Goal: Transaction & Acquisition: Purchase product/service

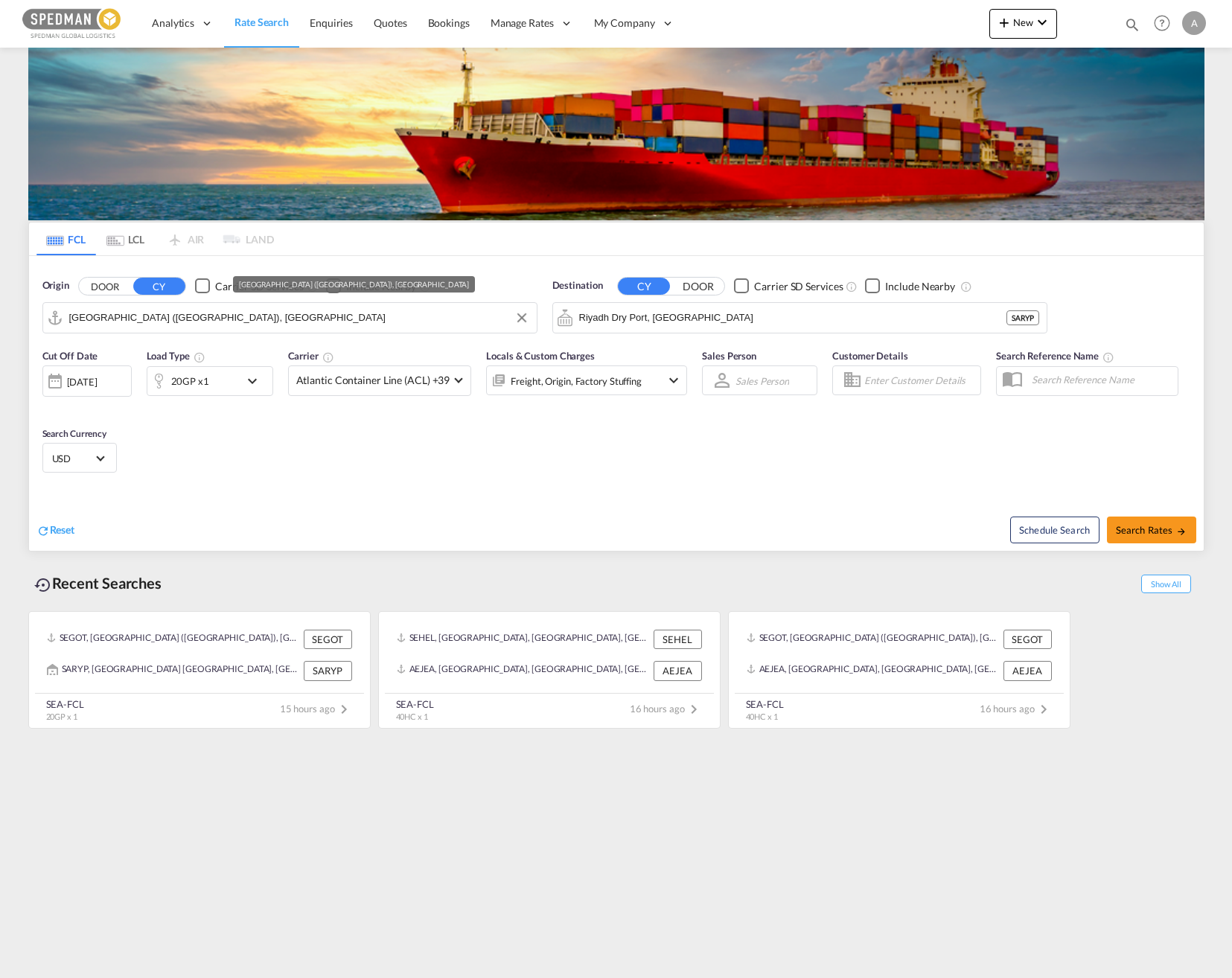
click at [207, 321] on input "[GEOGRAPHIC_DATA] ([GEOGRAPHIC_DATA]), [GEOGRAPHIC_DATA]" at bounding box center [299, 318] width 460 height 22
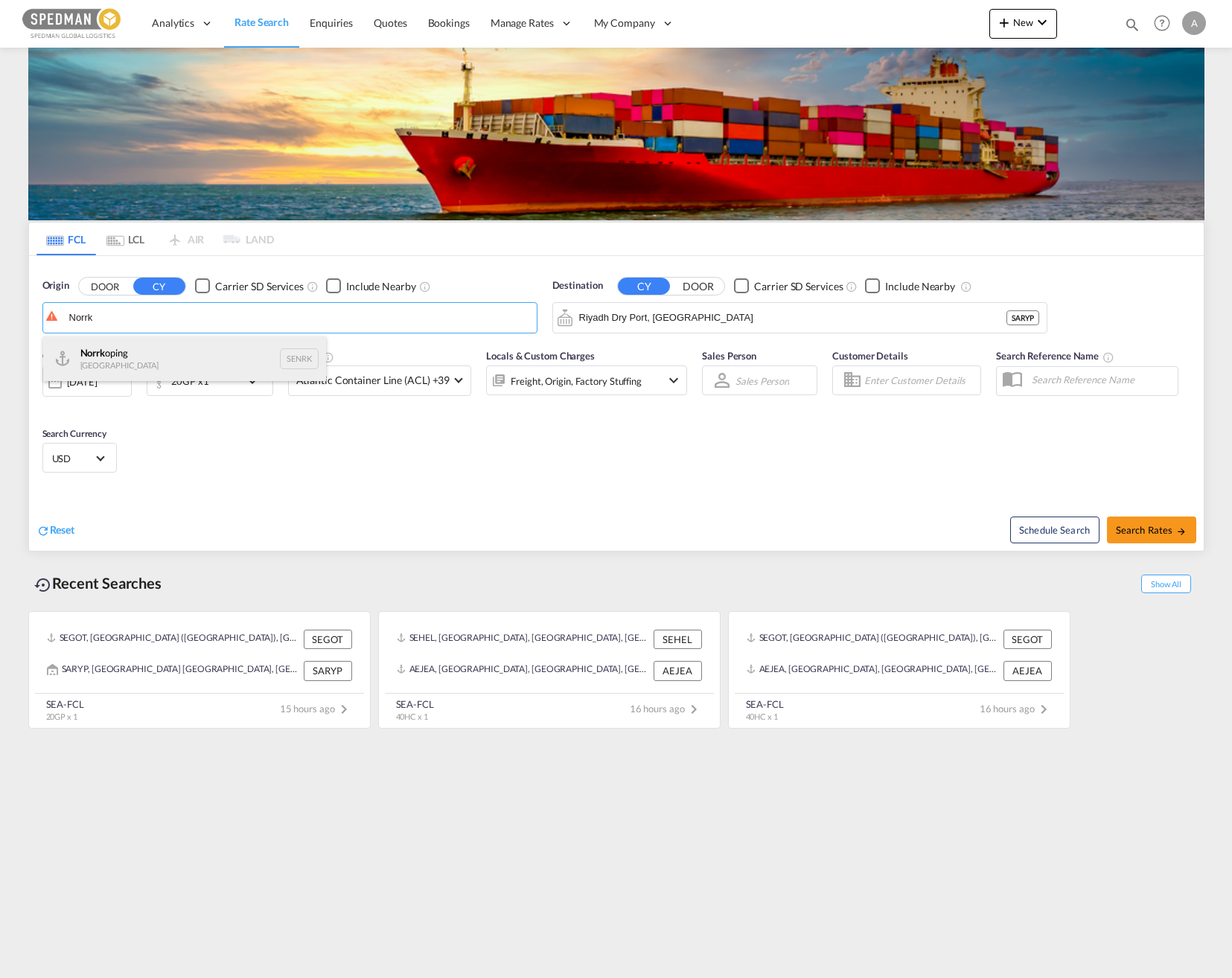
click at [163, 348] on div "Norrk oping [GEOGRAPHIC_DATA] SENRK" at bounding box center [185, 358] width 283 height 45
type input "Norrkoping, SENRK"
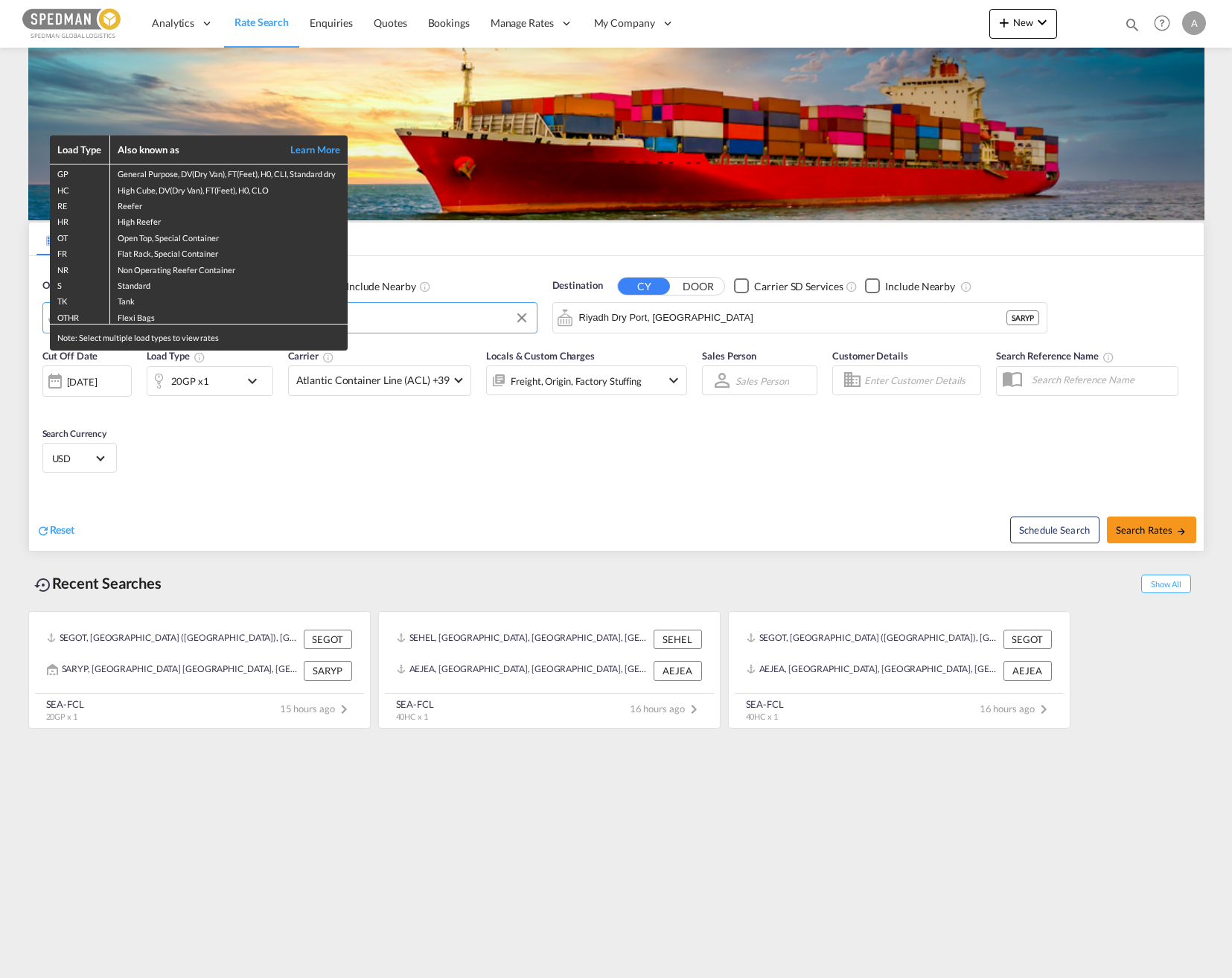
click at [268, 439] on div "Load Type Also known as Learn More GP General Purpose, DV(Dry Van), FT(Feet), H…" at bounding box center [616, 489] width 1232 height 978
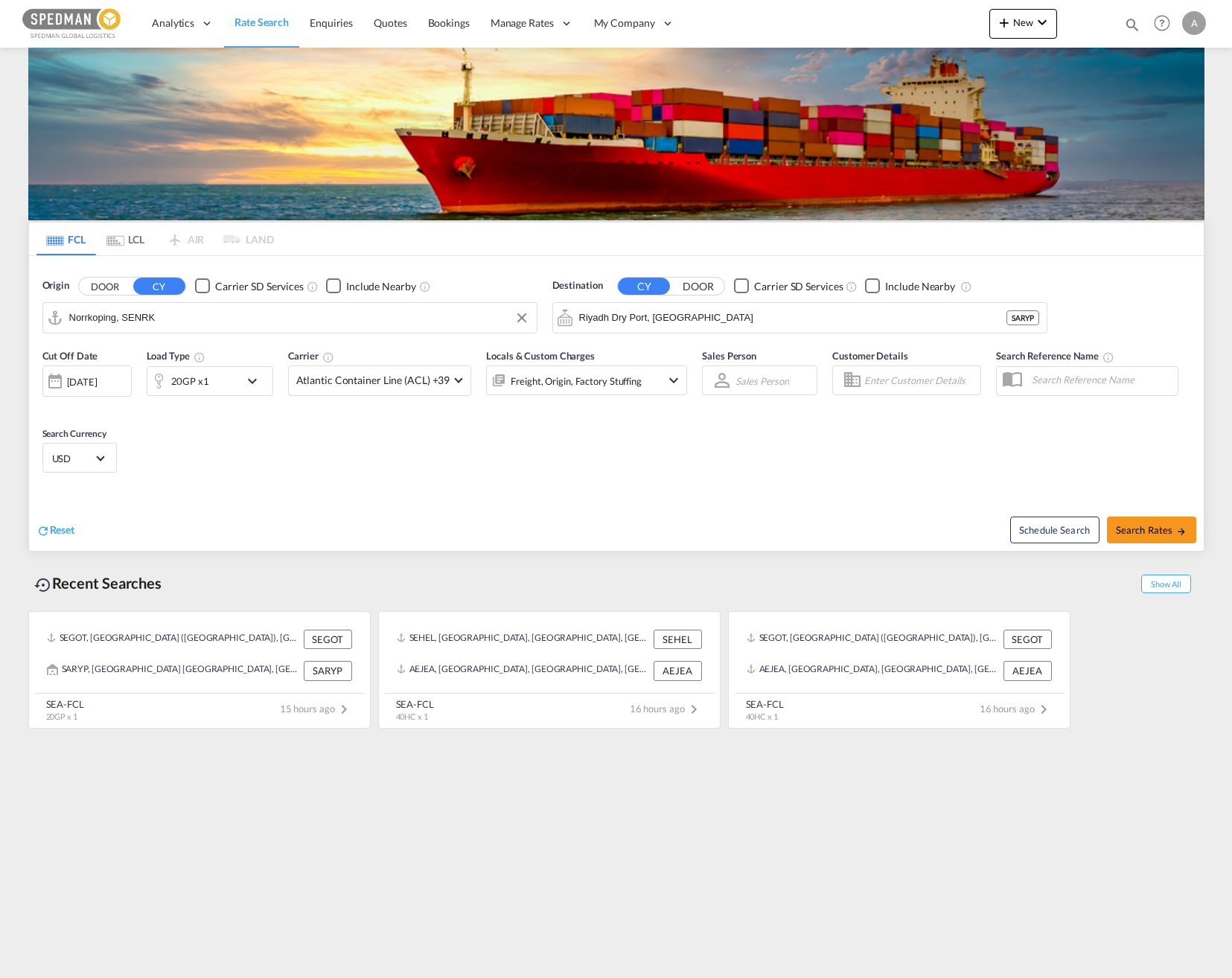
click at [119, 390] on div "[DATE]" at bounding box center [87, 381] width 90 height 31
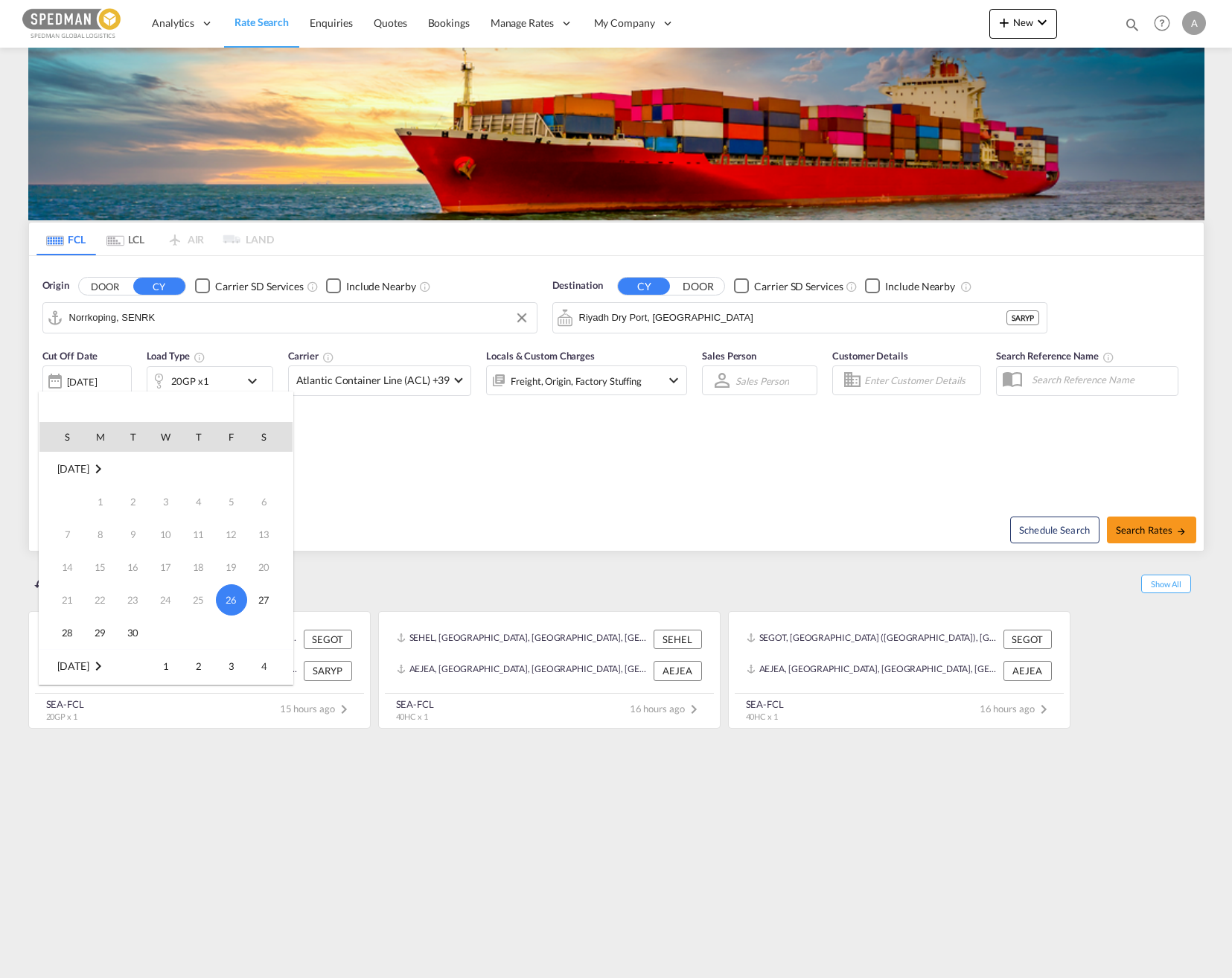
click at [118, 470] on td "[DATE]" at bounding box center [166, 470] width 253 height 34
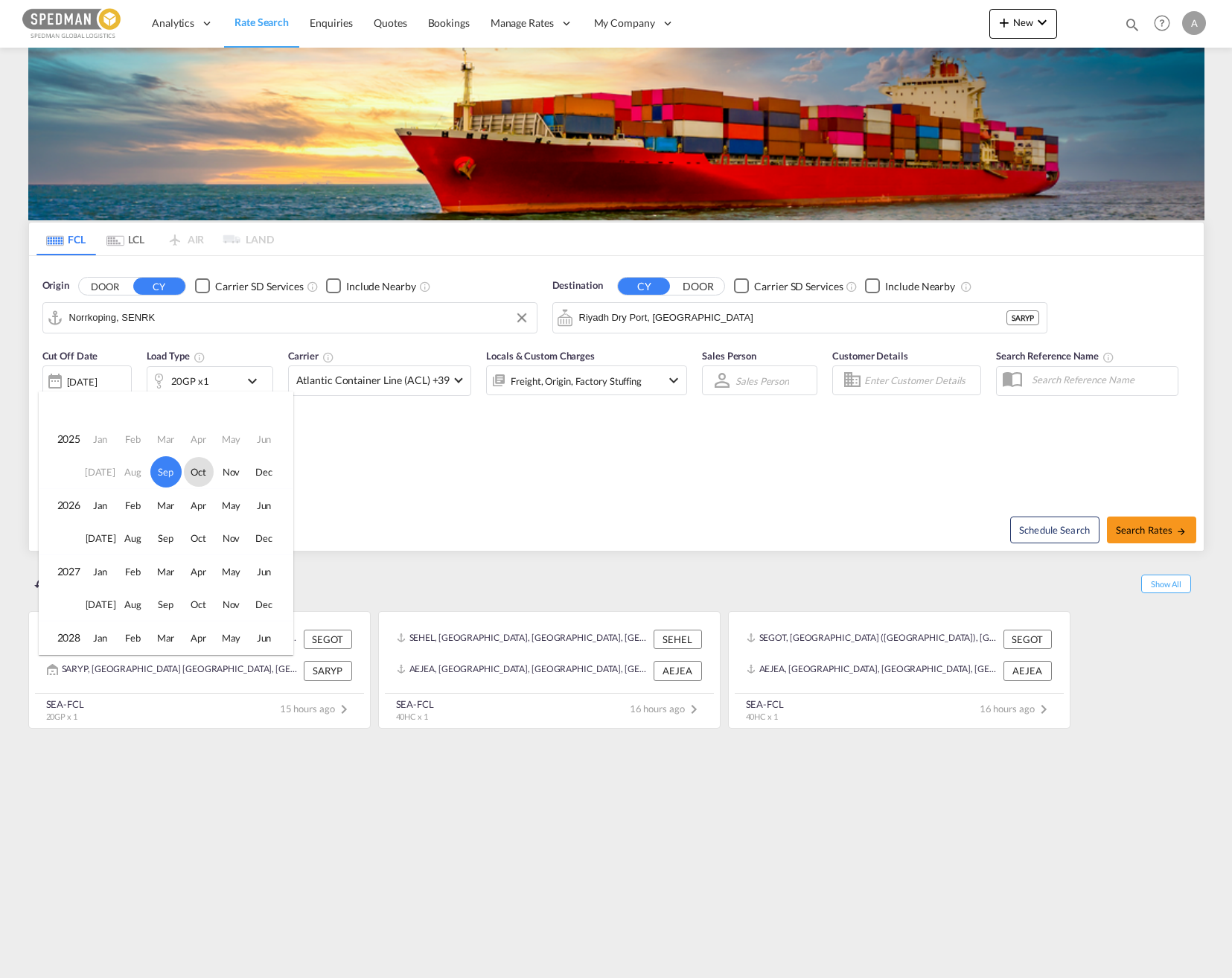
click at [197, 478] on span "Oct" at bounding box center [198, 472] width 30 height 30
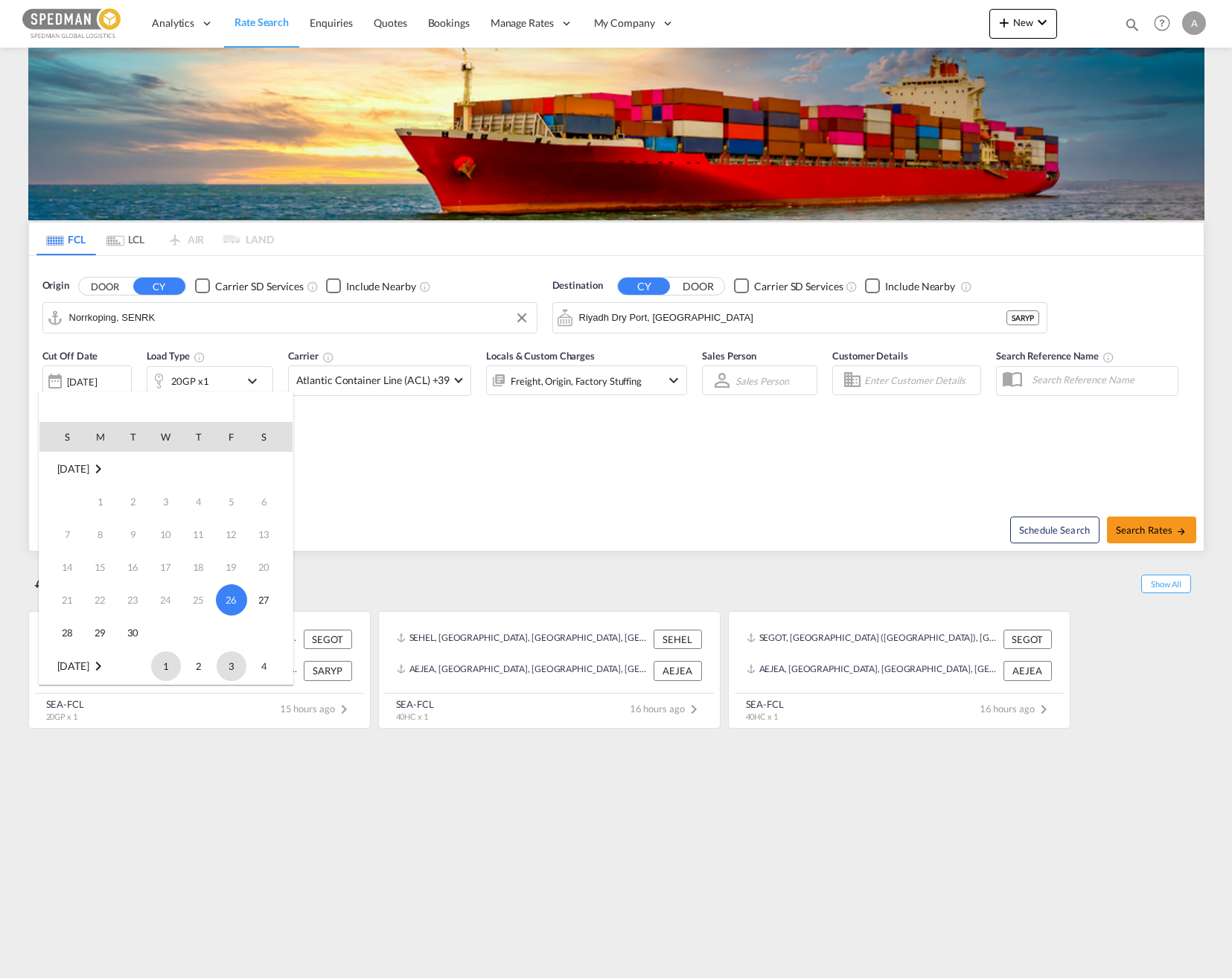
scroll to position [197, 0]
click at [237, 605] on span "31" at bounding box center [231, 600] width 30 height 30
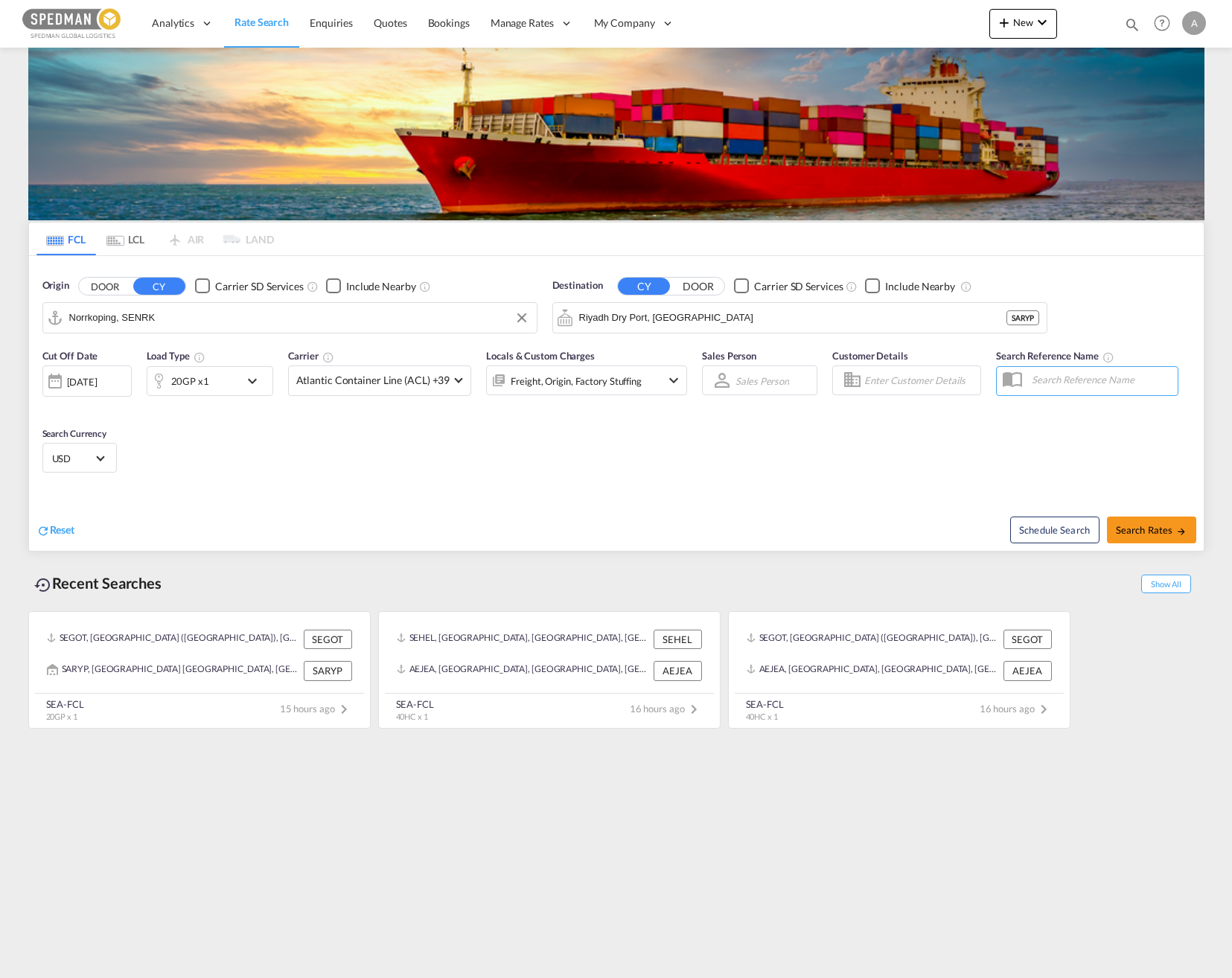
click at [97, 388] on div "[DATE]" at bounding box center [82, 382] width 30 height 14
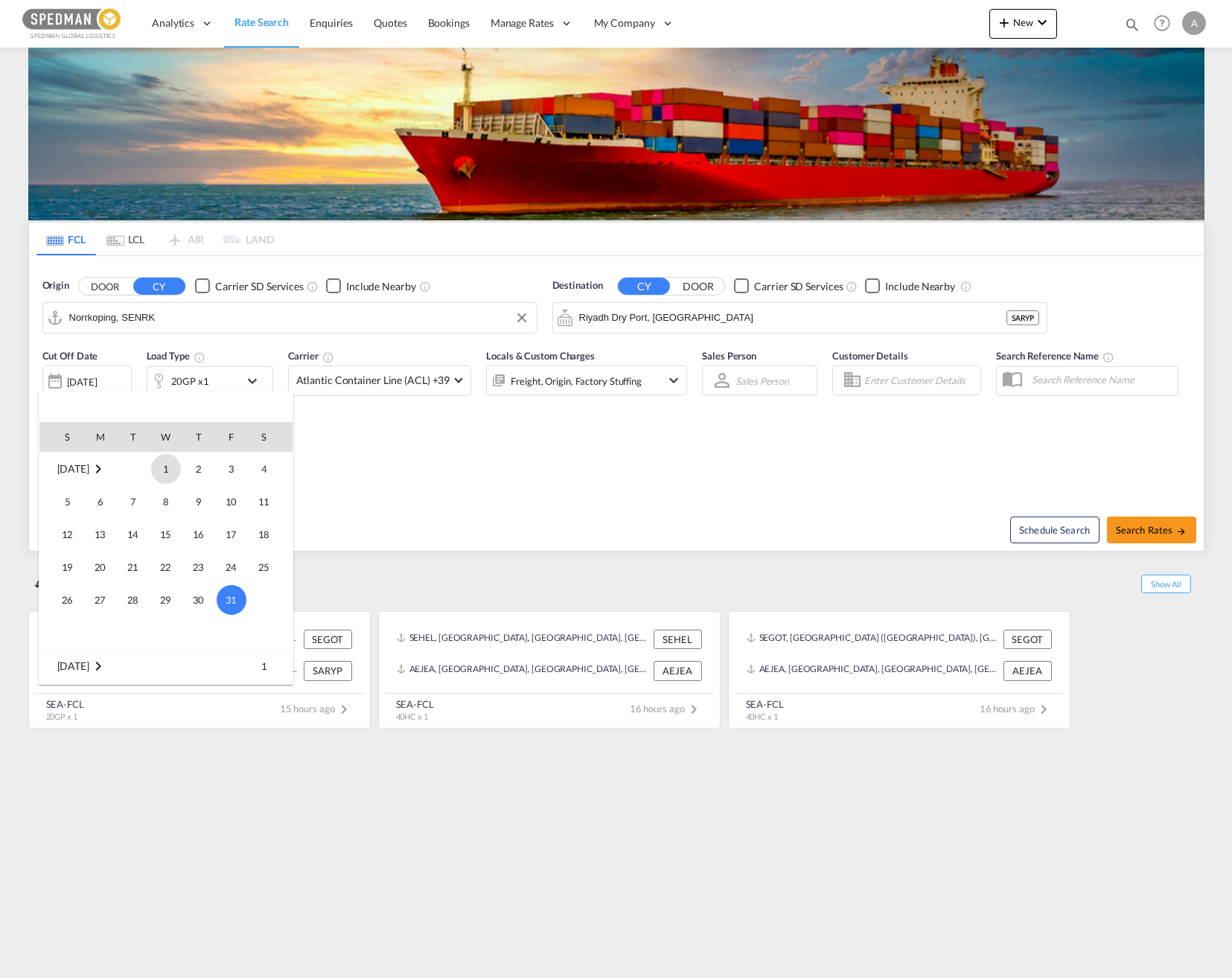
click at [167, 475] on span "1" at bounding box center [165, 468] width 30 height 30
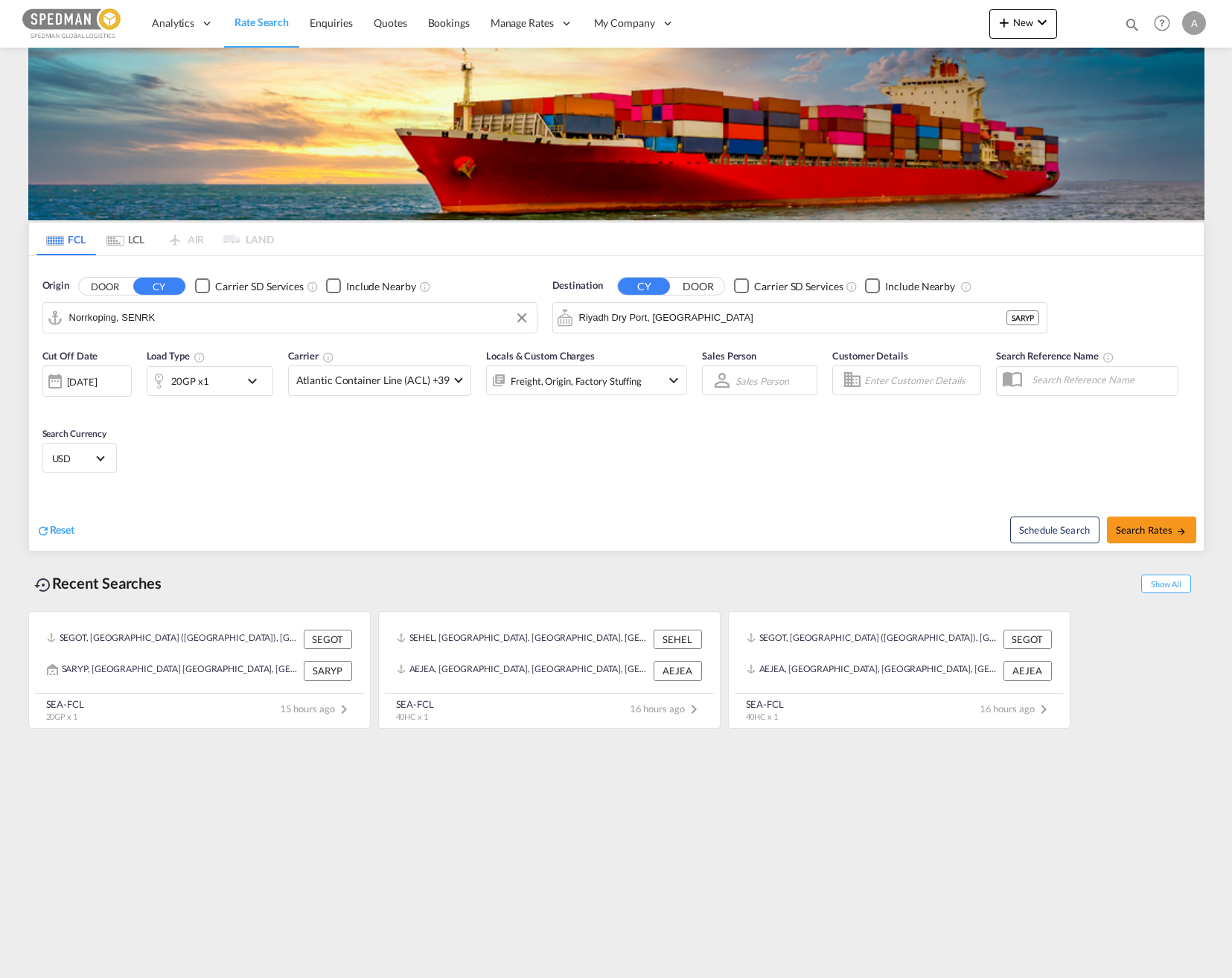
click at [382, 445] on div "Cut Off Date [DATE] [DATE] Load Type 20GP x1 Carrier Atlantic Container Line (A…" at bounding box center [616, 413] width 1174 height 145
click at [246, 383] on md-icon "icon-chevron-down" at bounding box center [257, 381] width 25 height 18
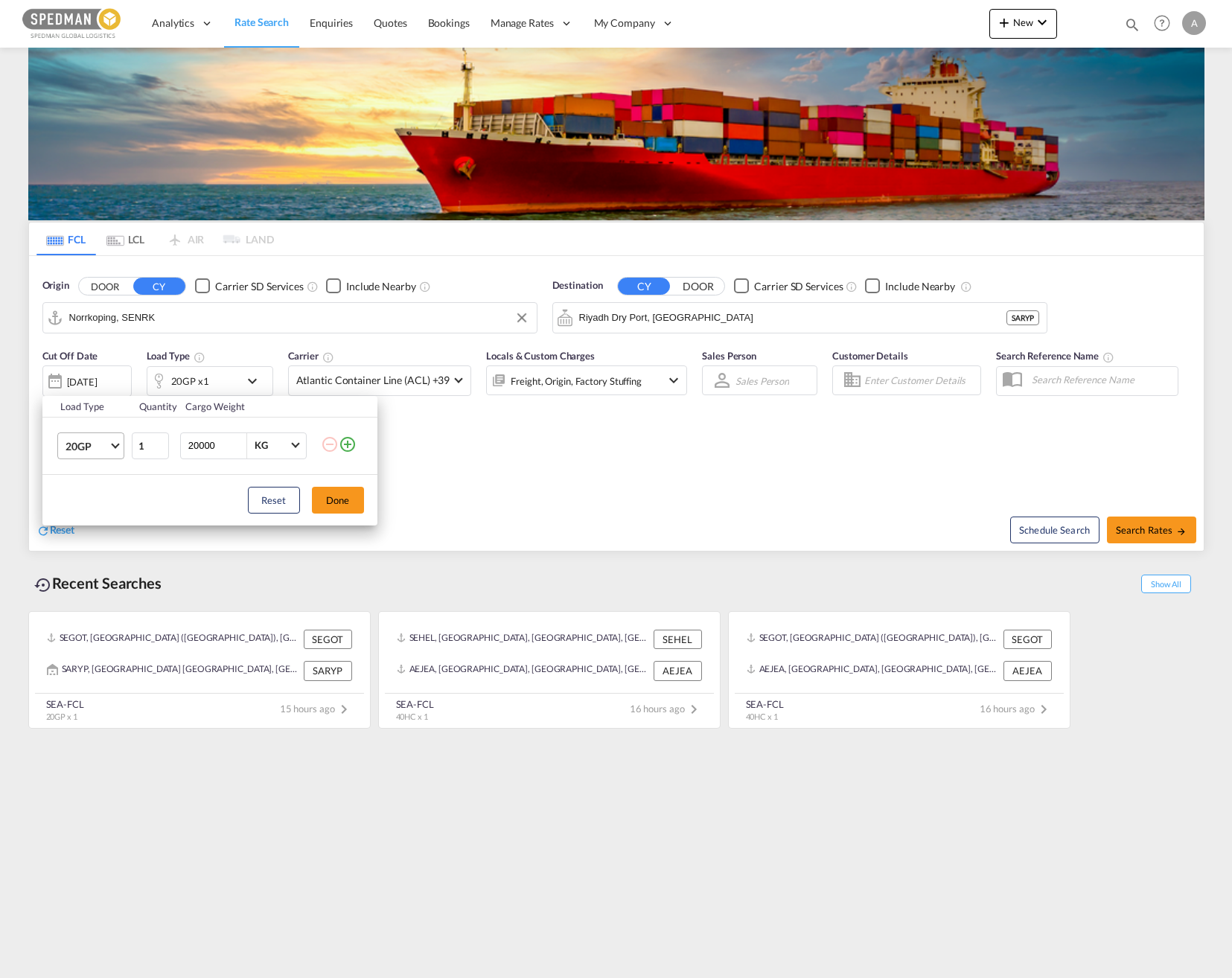
click at [88, 448] on span "20GP" at bounding box center [86, 447] width 43 height 15
drag, startPoint x: 90, startPoint y: 521, endPoint x: 145, endPoint y: 518, distance: 55.1
click at [90, 522] on div "40HC" at bounding box center [78, 517] width 28 height 15
click at [355, 501] on button "Done" at bounding box center [338, 500] width 52 height 27
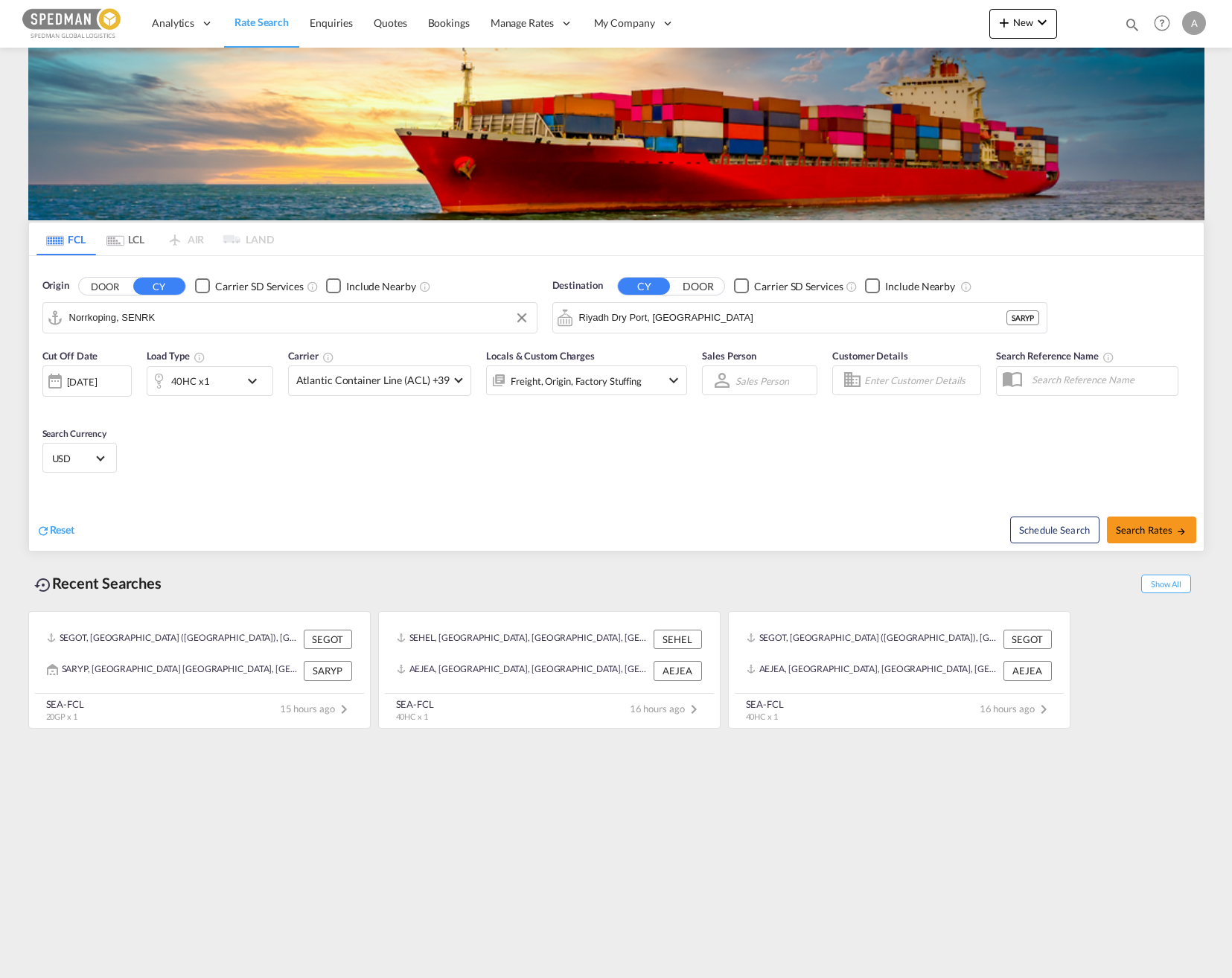
click at [539, 449] on div "Cut Off Date [DATE] [DATE] Load Type 40HC x1 Carrier Atlantic Container Line (A…" at bounding box center [616, 413] width 1174 height 145
click at [628, 379] on div "Freight, Origin, Factory Stuffing" at bounding box center [576, 381] width 131 height 21
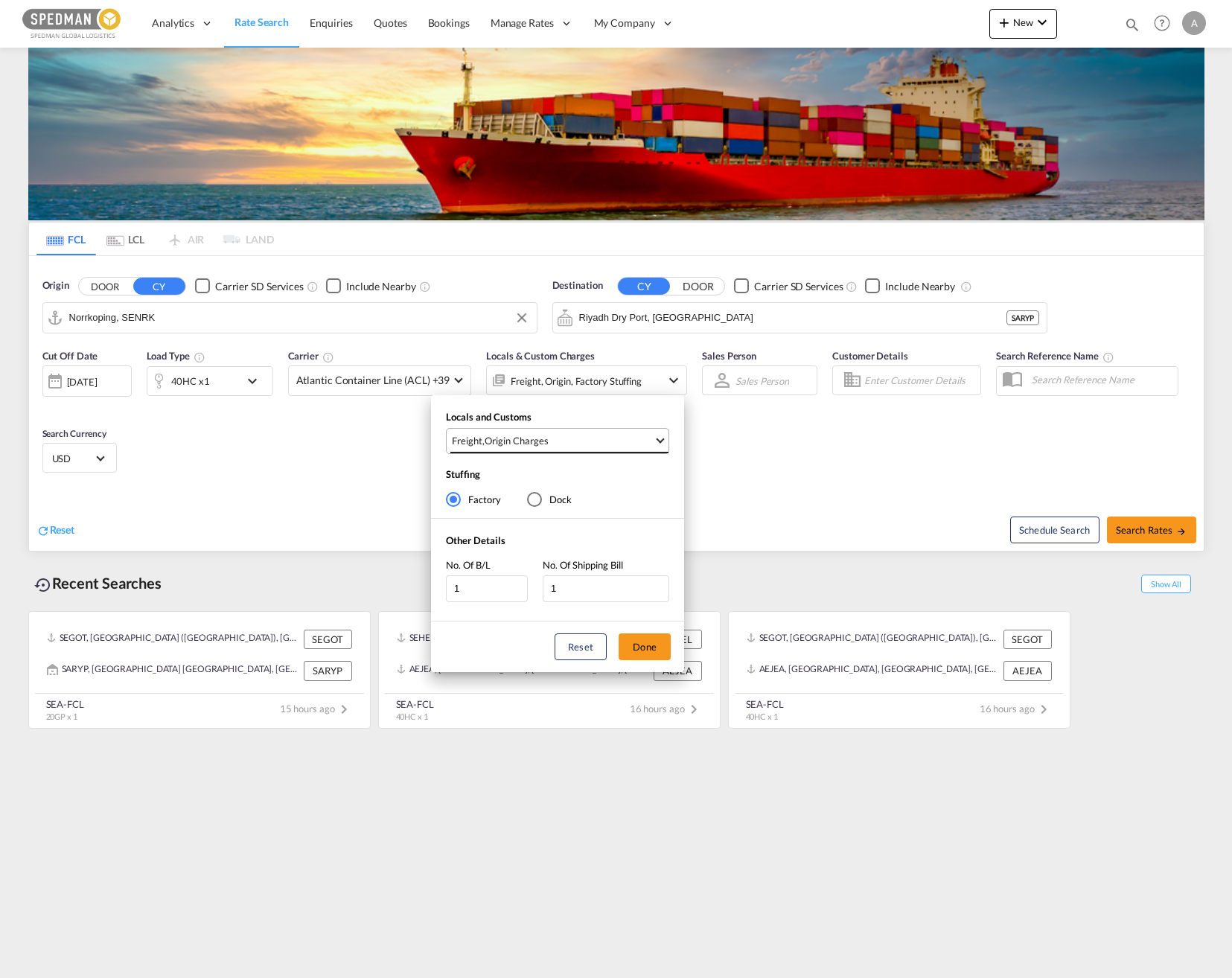
click at [605, 445] on span "Freight , Origin Charges" at bounding box center [553, 441] width 202 height 14
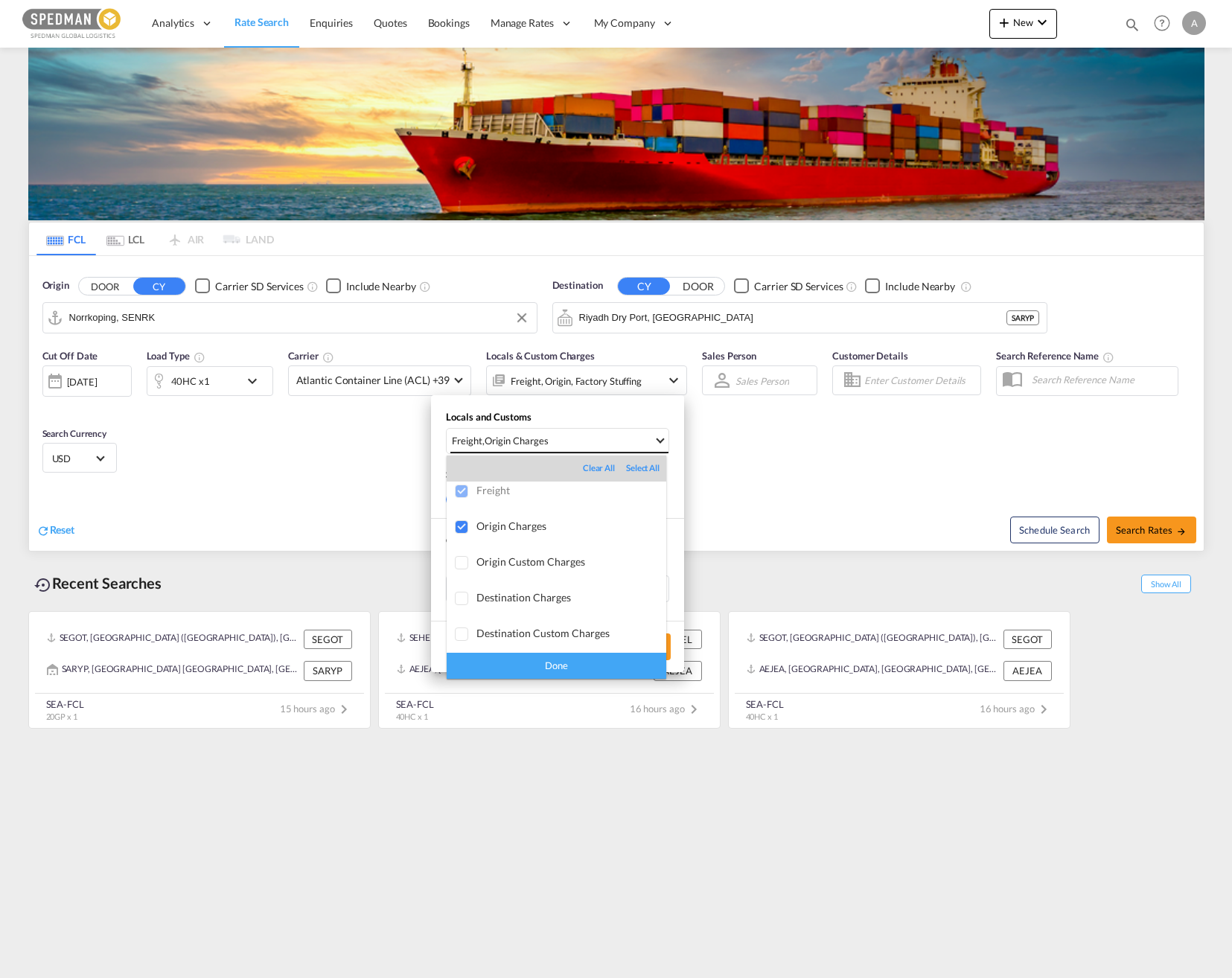
scroll to position [0, 0]
click at [824, 480] on md-backdrop at bounding box center [616, 489] width 1232 height 978
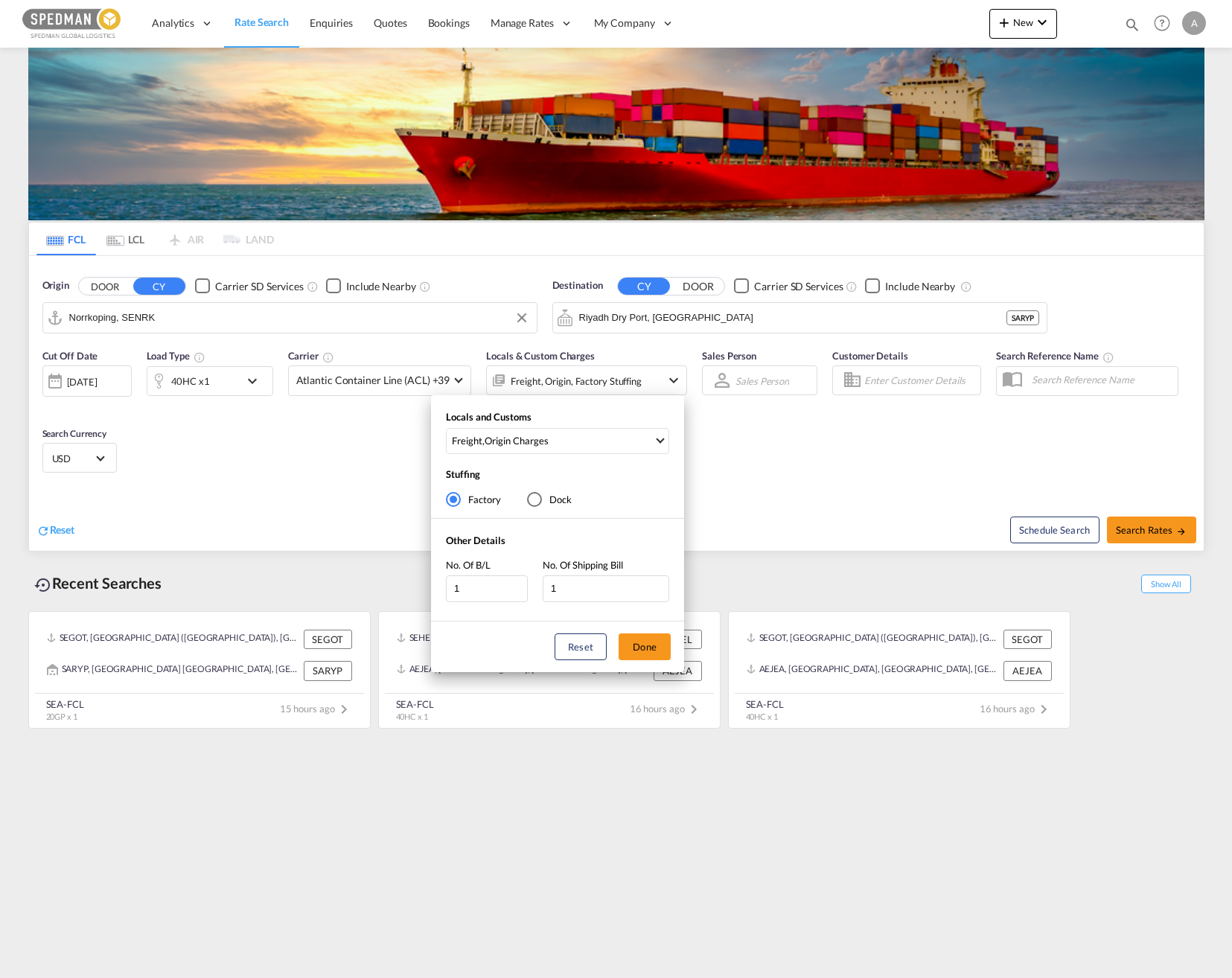
click at [809, 476] on div "Locals and Customs Freight , Origin Charges Stuffing Factory Dock Other Details…" at bounding box center [616, 489] width 1232 height 978
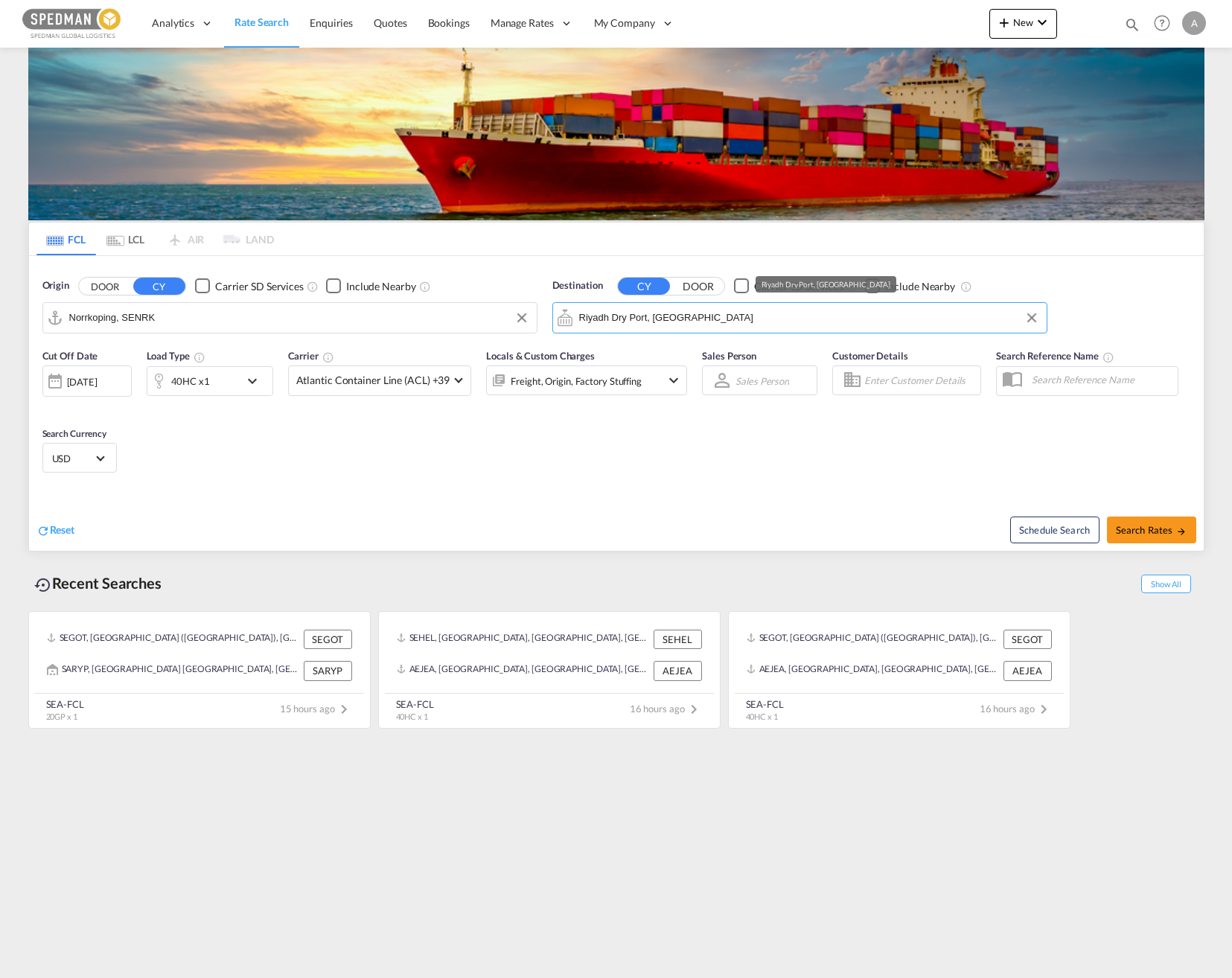
click at [694, 322] on input "Riyadh Dry Port, [GEOGRAPHIC_DATA]" at bounding box center [809, 318] width 460 height 22
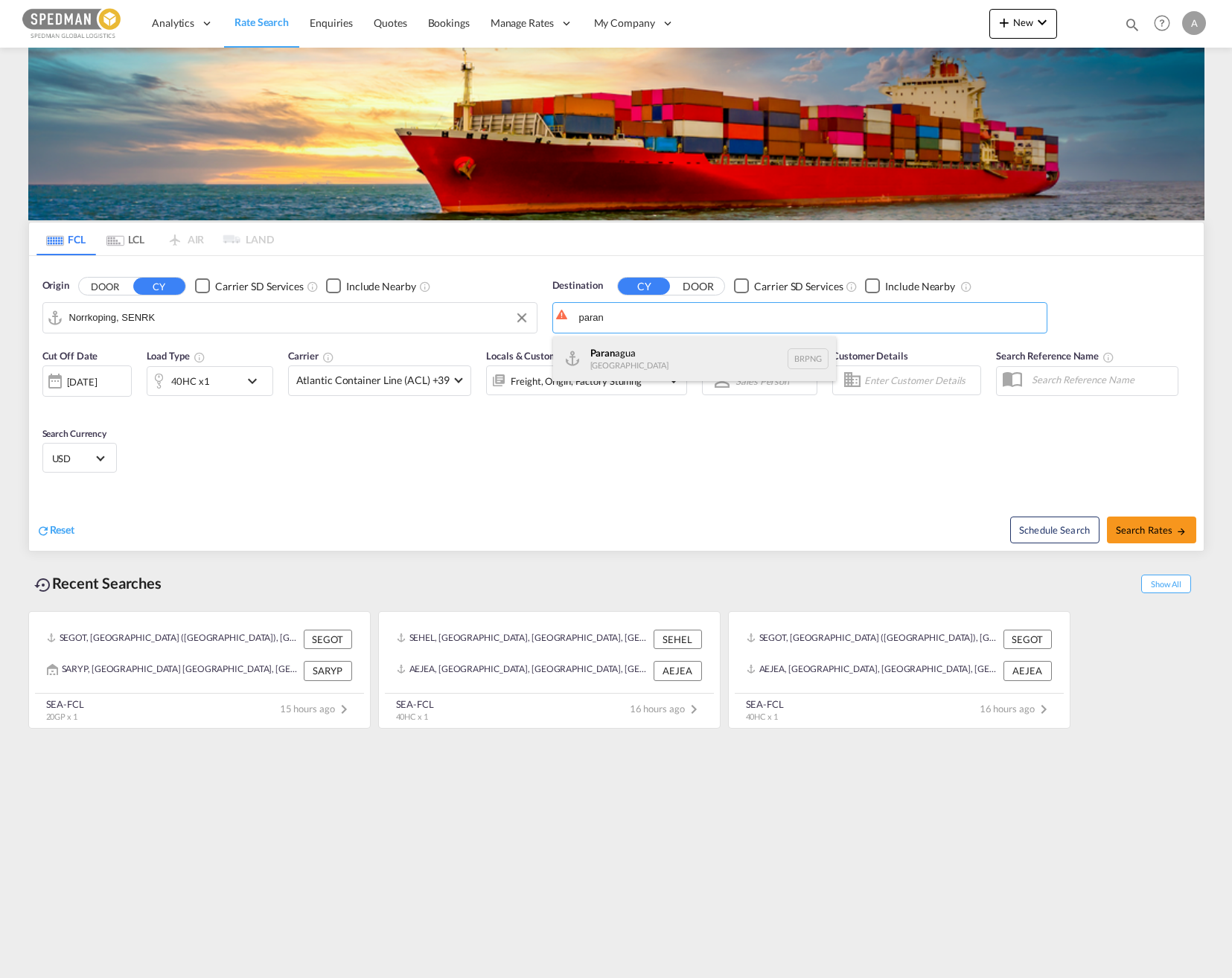
click at [683, 352] on div "Paran agua [GEOGRAPHIC_DATA] BRPNG" at bounding box center [694, 358] width 283 height 45
type input "Paranagua, BRPNG"
click at [1122, 524] on span "Search Rates" at bounding box center [1152, 530] width 71 height 12
type input "SENRK to BRPNG / [DATE]"
